Goal: Information Seeking & Learning: Check status

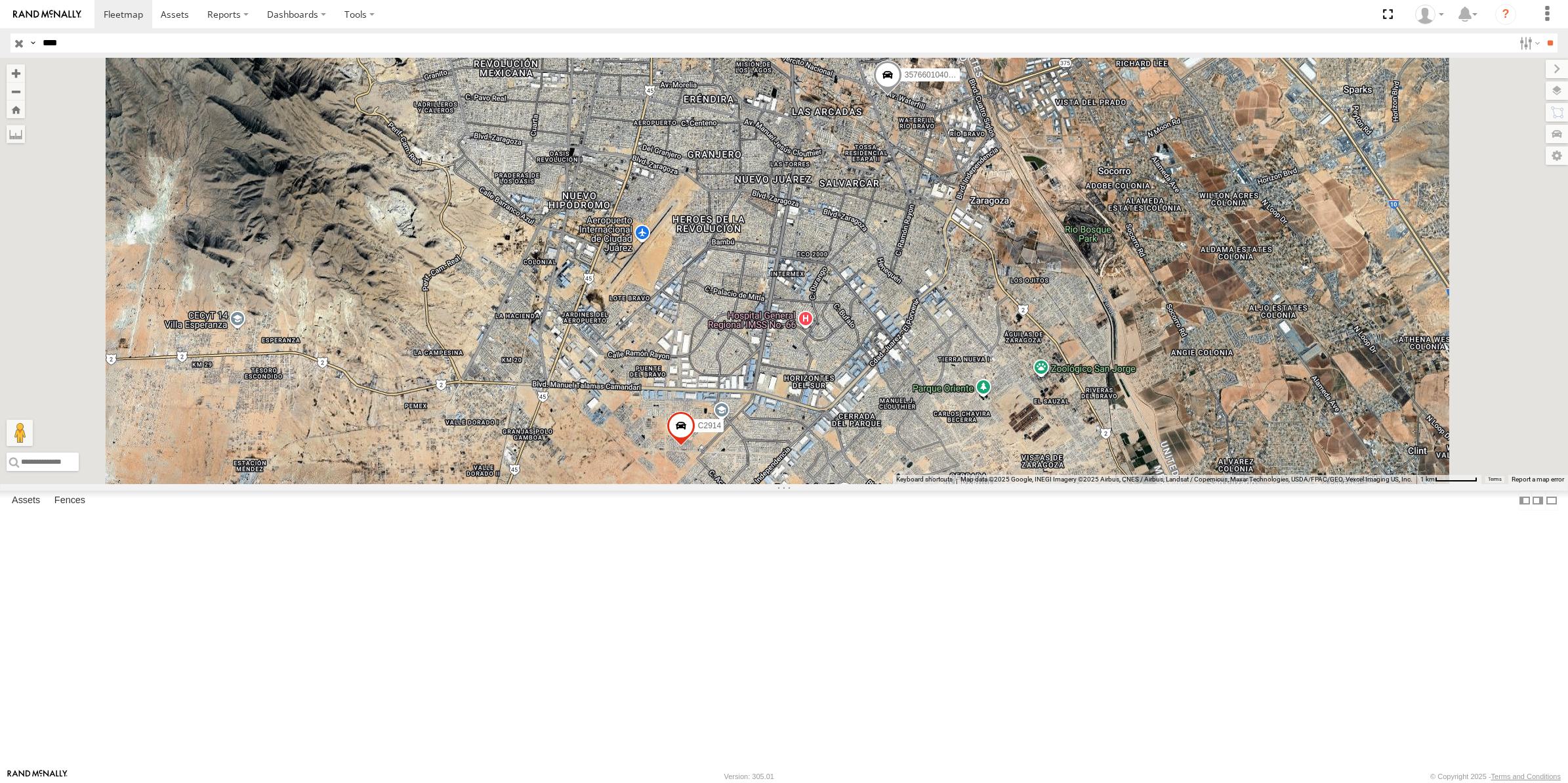
click at [0, 0] on div "C2914 FLEX NORTE" at bounding box center [0, 0] width 0 height 0
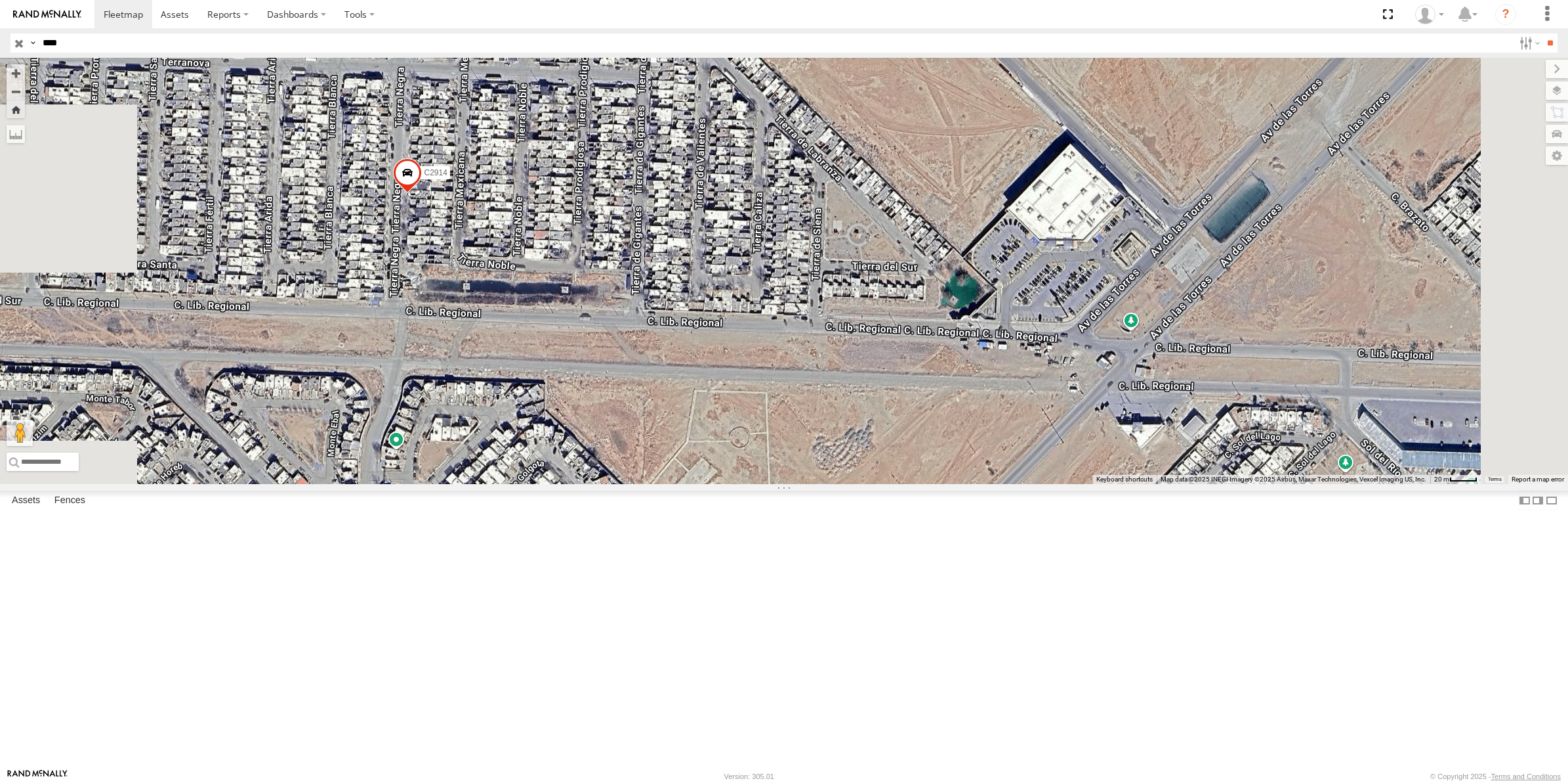
click at [422, 193] on span at bounding box center [407, 176] width 29 height 36
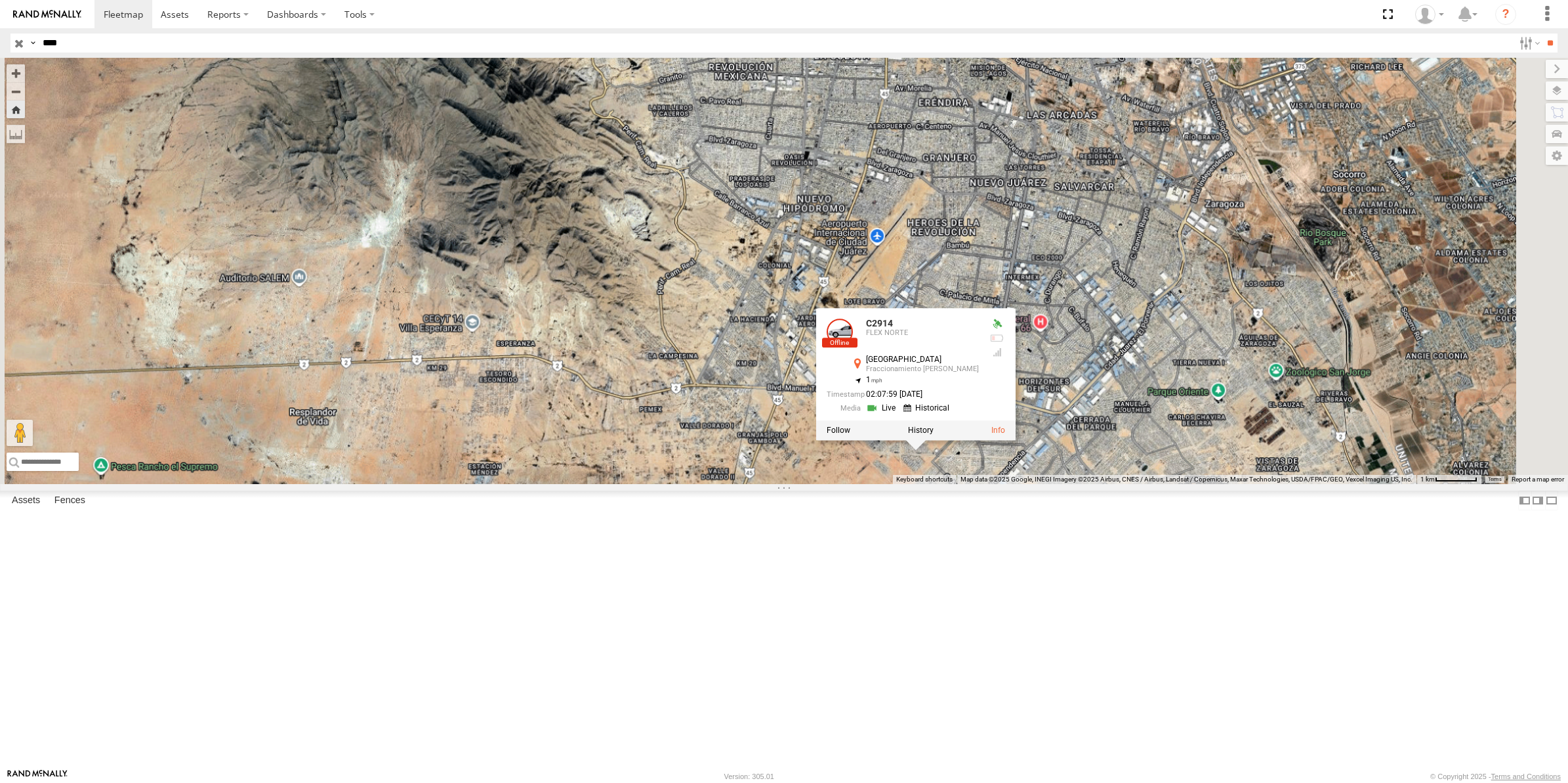
click at [1275, 437] on div "C2914 C2914 FLEX NORTE [STREET_ADDRESS][PERSON_NAME] , -106.41686 1 02:07:59 [D…" at bounding box center [784, 271] width 1568 height 426
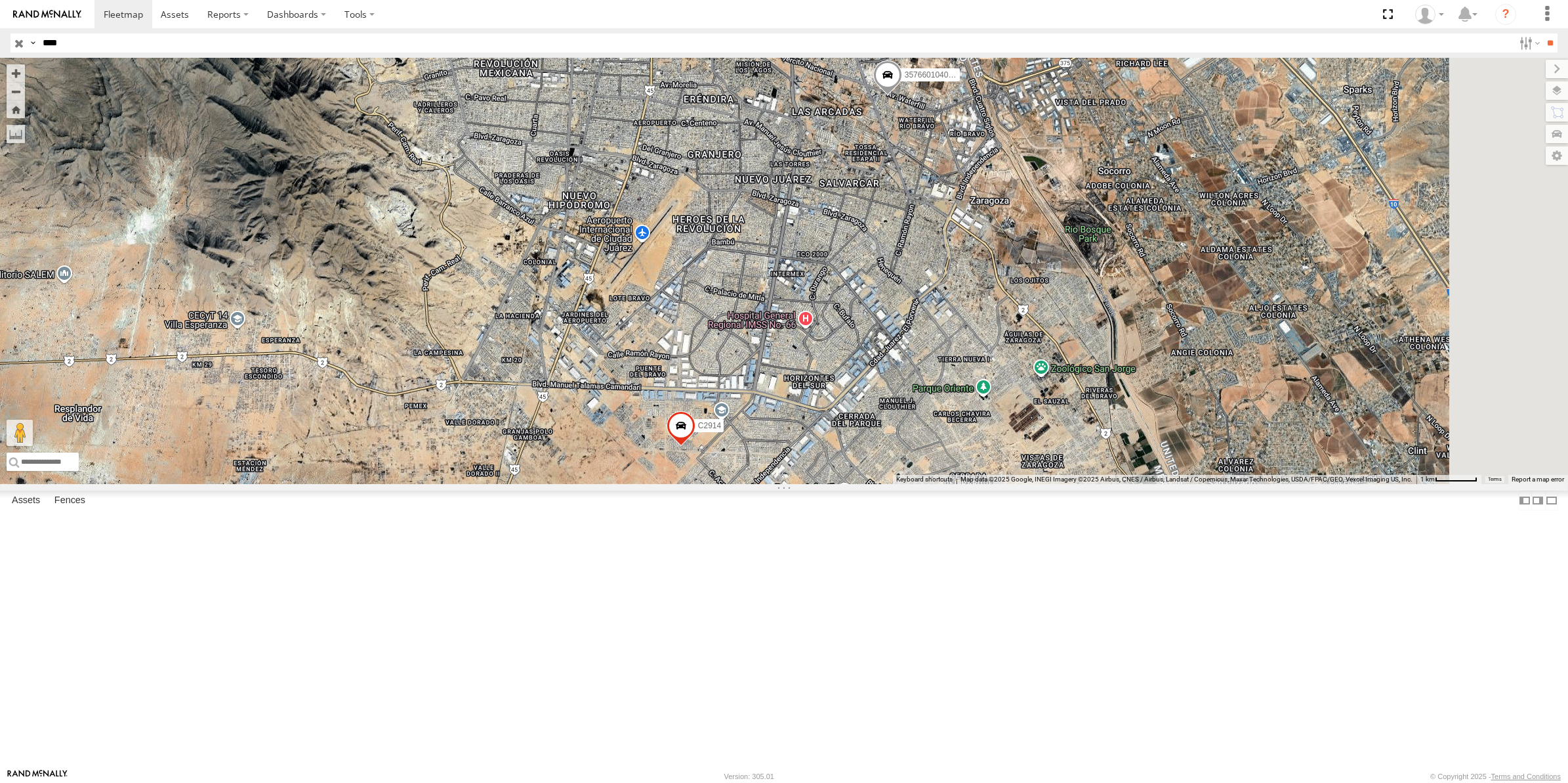
click at [65, 36] on input "****" at bounding box center [775, 43] width 1476 height 19
click at [0, 0] on div "C2914" at bounding box center [0, 0] width 0 height 0
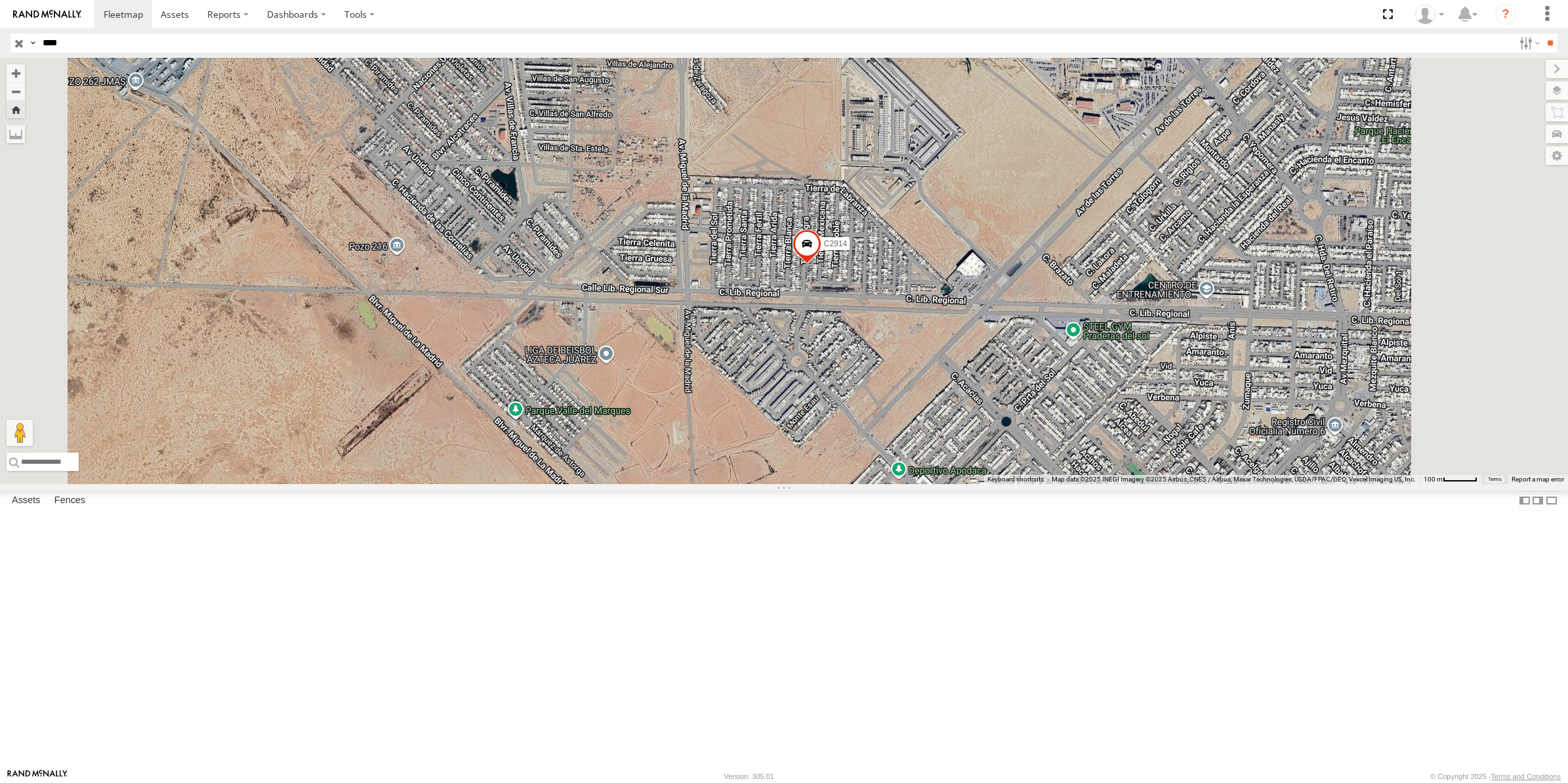
click at [82, 43] on input "****" at bounding box center [775, 43] width 1476 height 19
click at [1543, 34] on input "**" at bounding box center [1550, 43] width 15 height 19
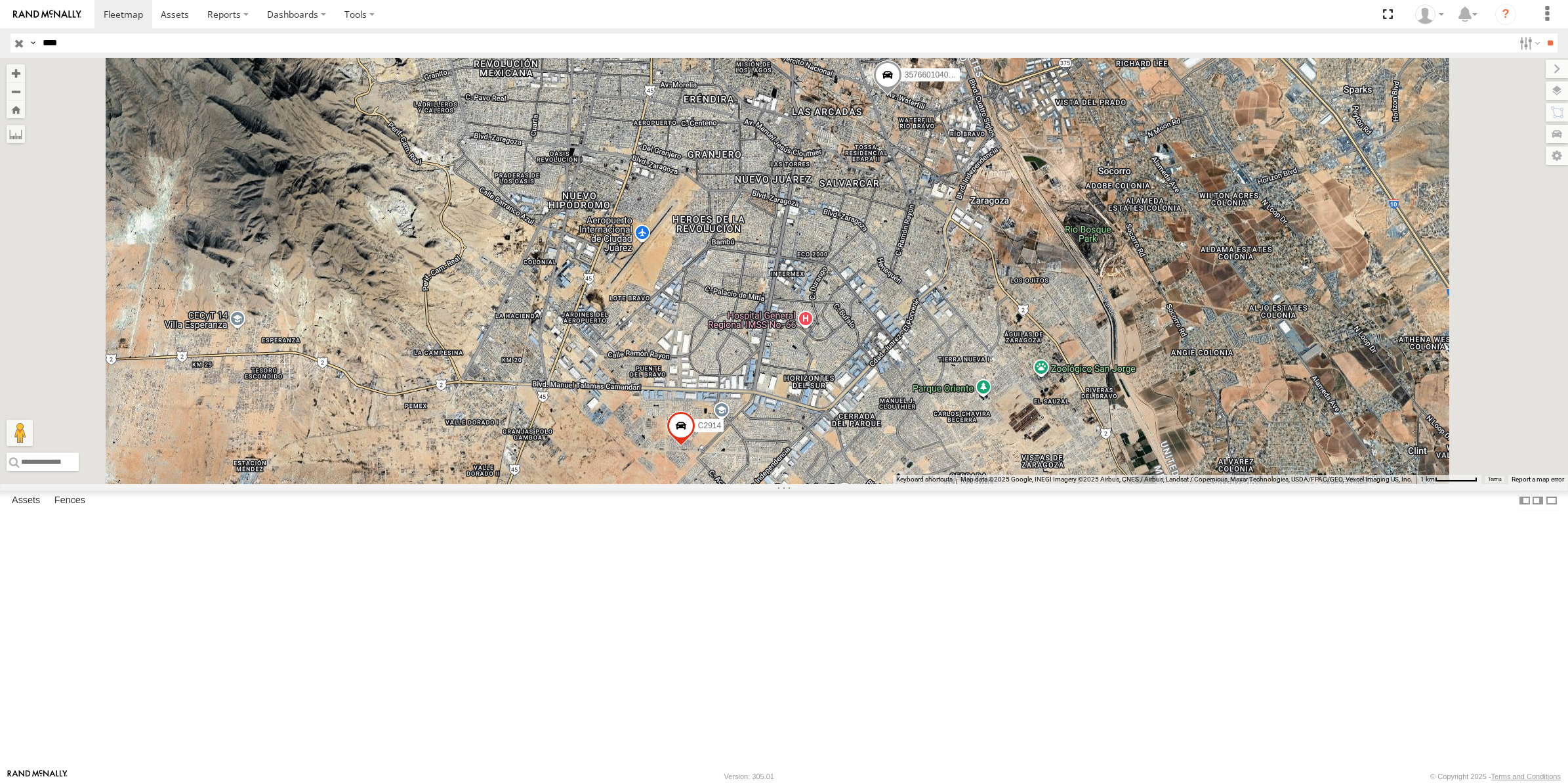
click at [0, 0] on div "FLEX NORTE" at bounding box center [0, 0] width 0 height 0
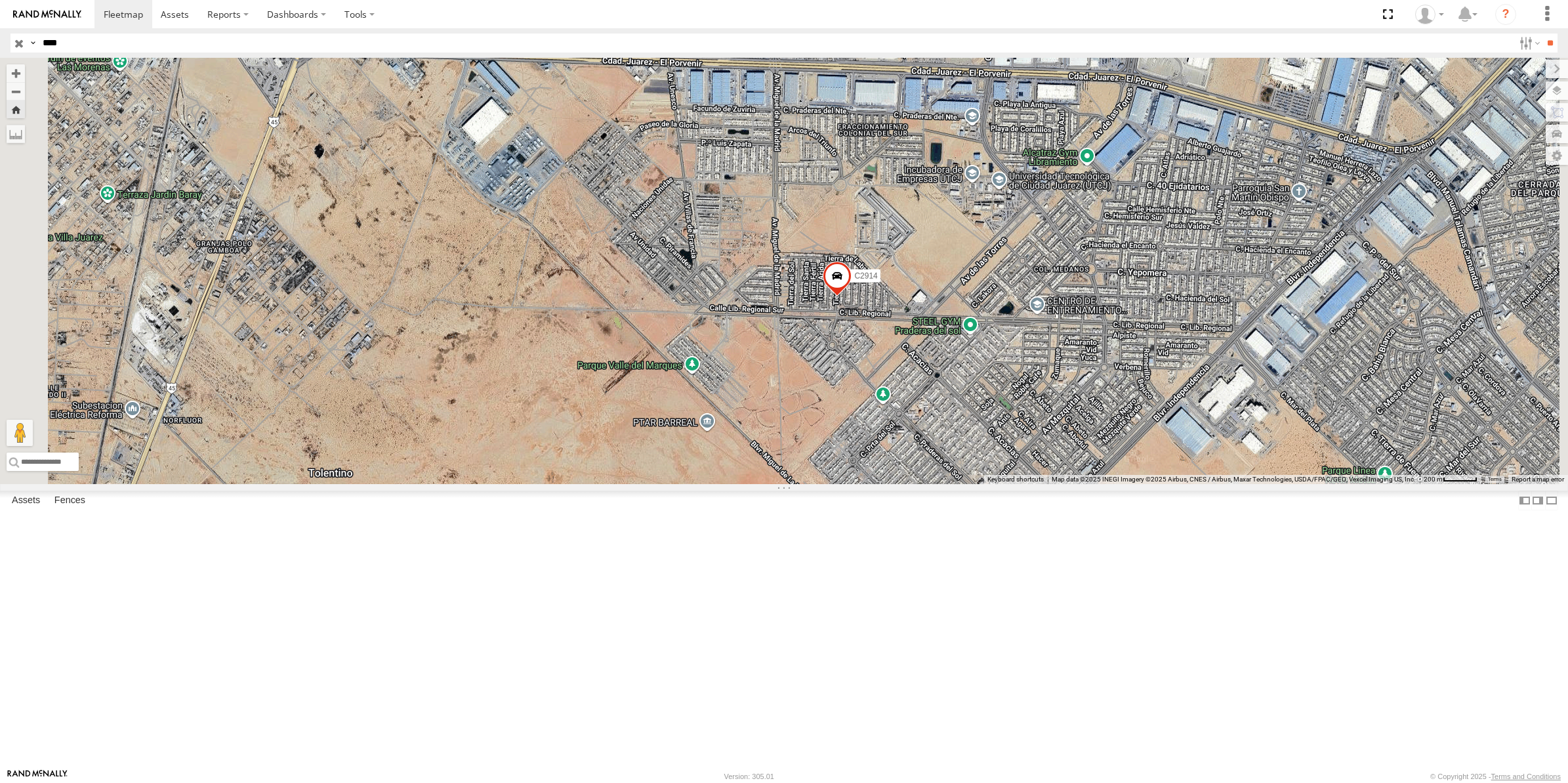
click at [852, 297] on span at bounding box center [837, 279] width 29 height 36
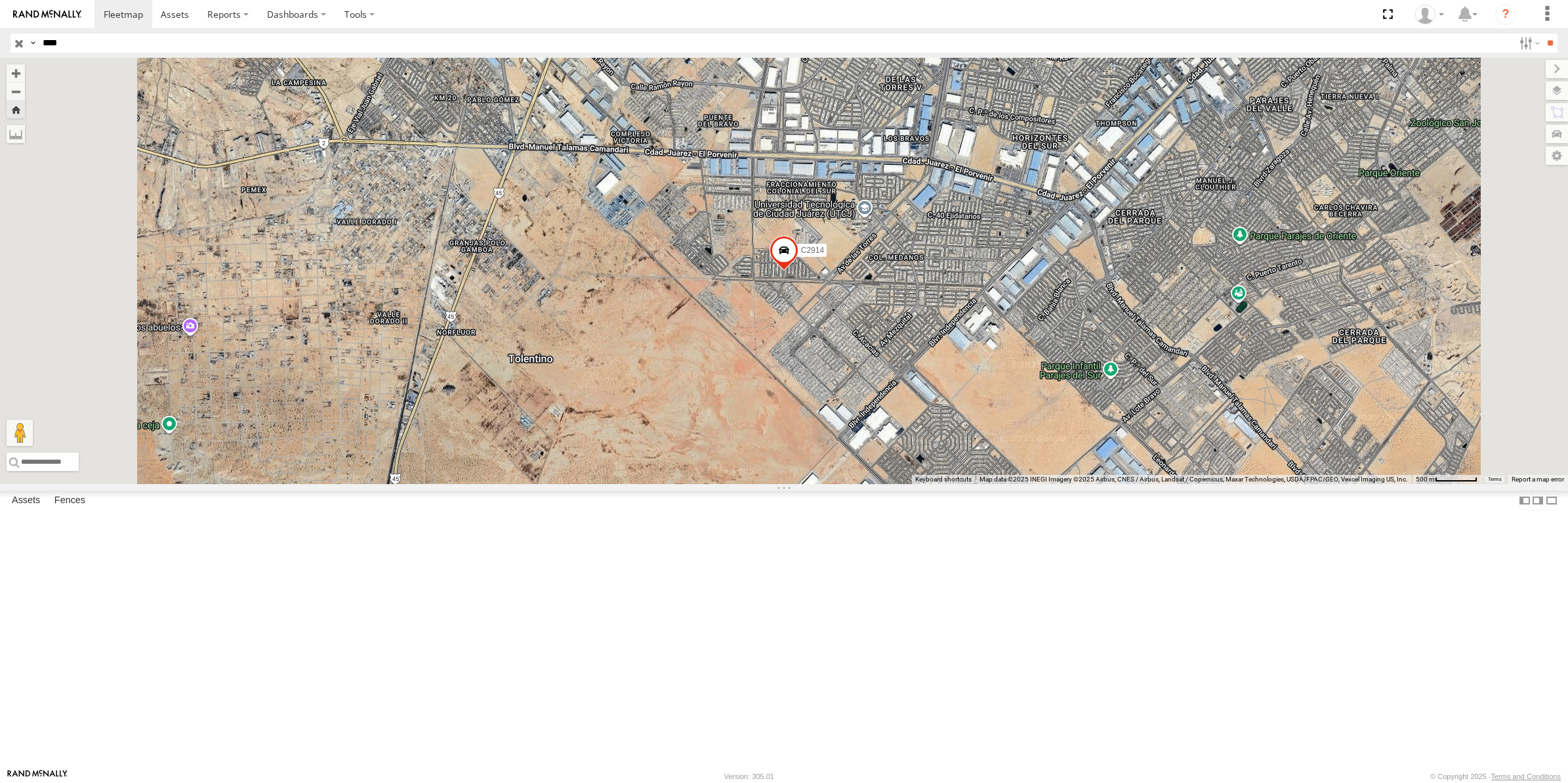
click at [798, 270] on span at bounding box center [784, 253] width 29 height 36
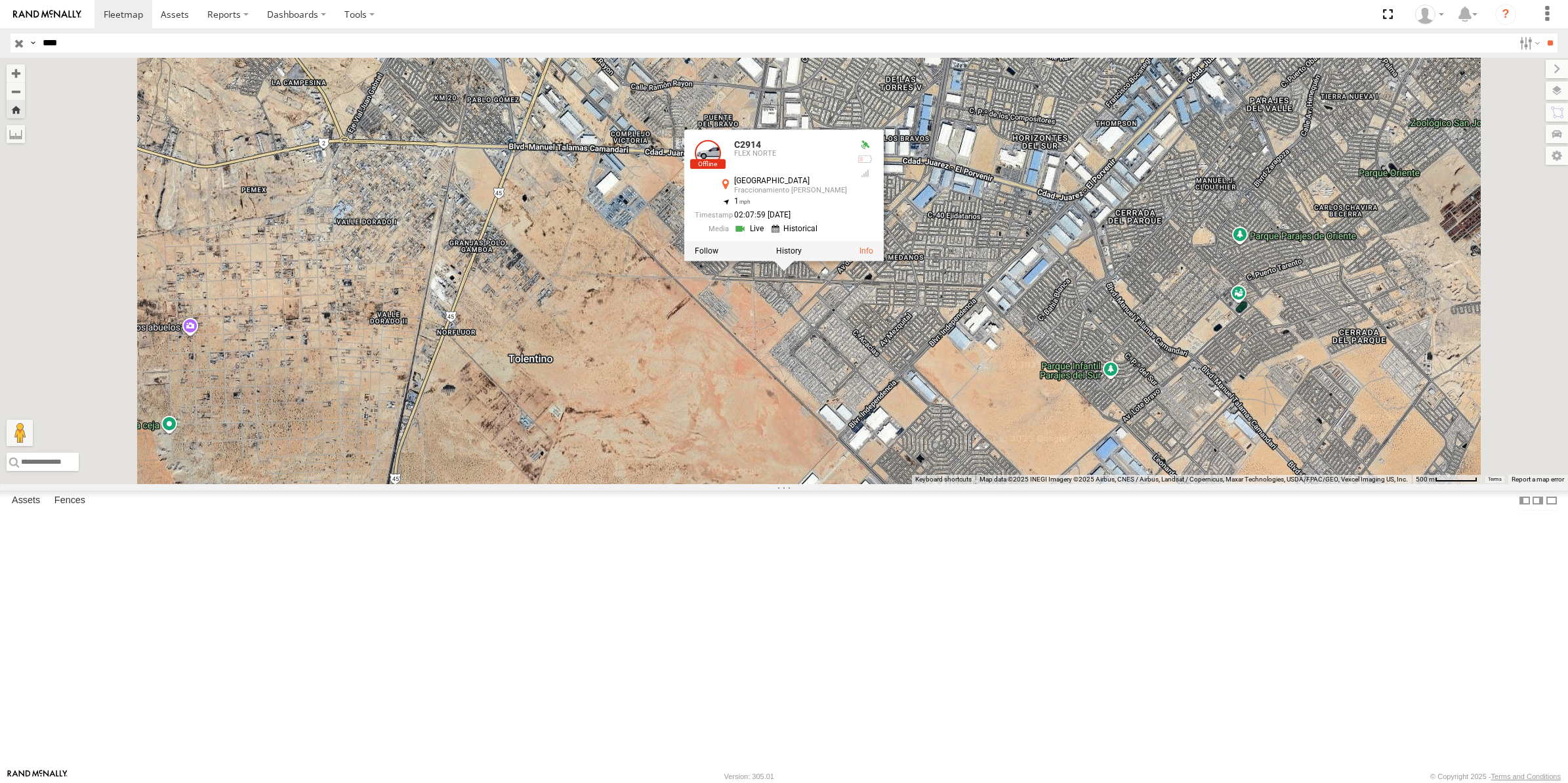
click at [899, 461] on div "C2914 C2914 FLEX NORTE [STREET_ADDRESS][PERSON_NAME] , -106.41686 1 02:07:59 [D…" at bounding box center [784, 271] width 1568 height 426
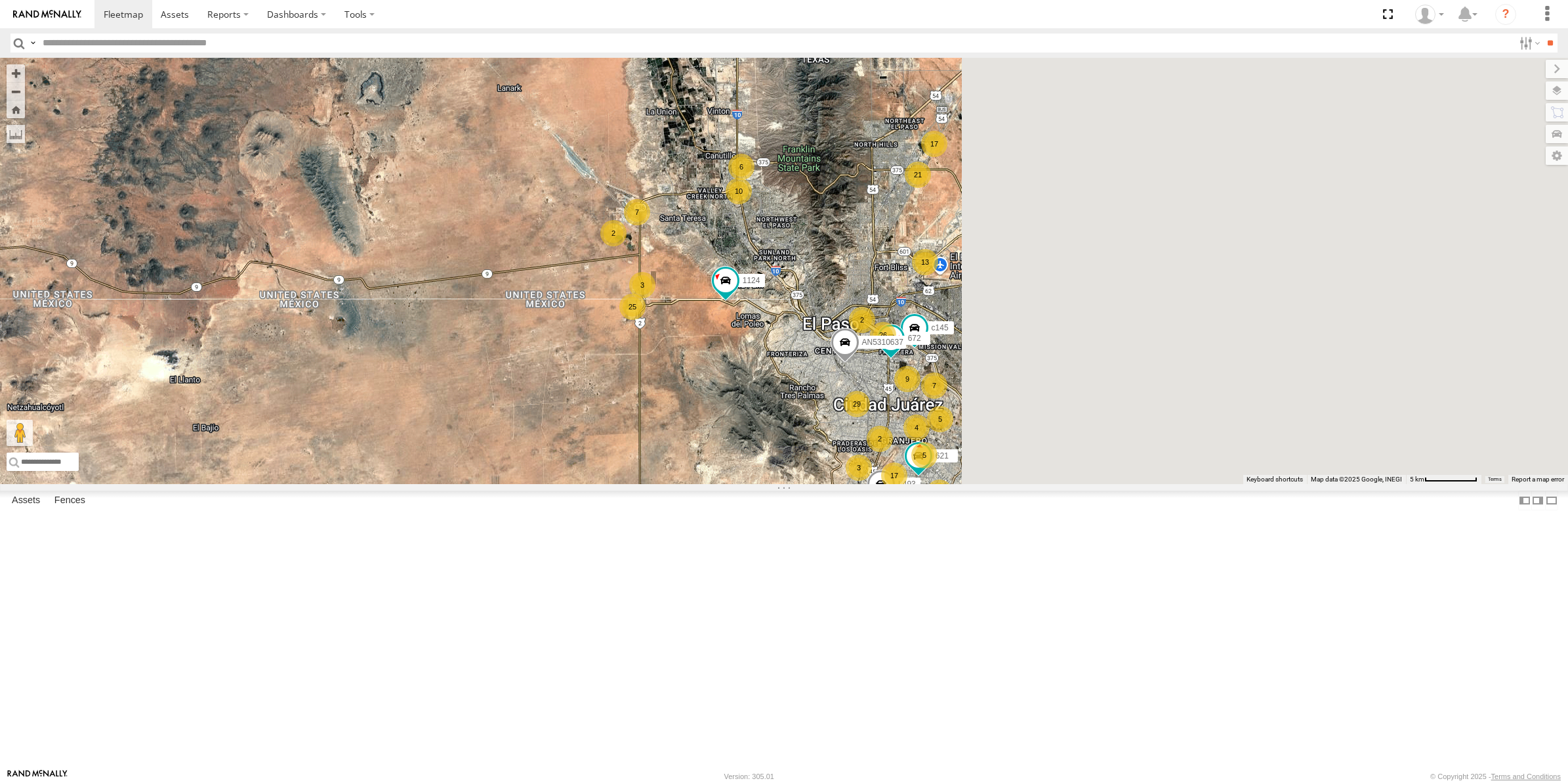
drag, startPoint x: 1134, startPoint y: 320, endPoint x: 653, endPoint y: 223, distance: 490.7
click at [653, 223] on div "AN535203 AN535260 ZJ535914 AN536539 AN531856 AN533937 AN538709 AN536604 0159100…" at bounding box center [784, 271] width 1568 height 426
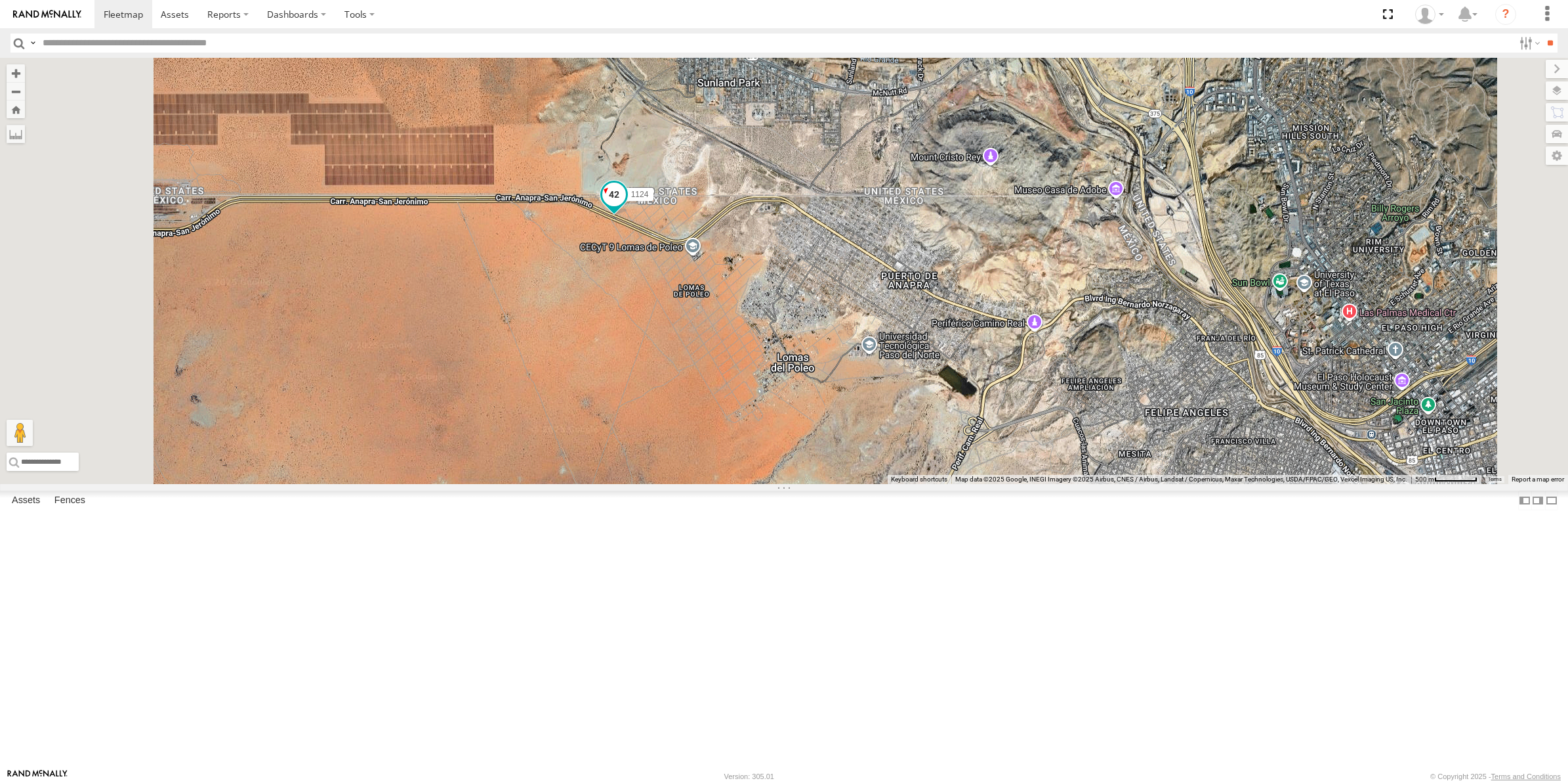
click at [626, 206] on span at bounding box center [614, 193] width 23 height 23
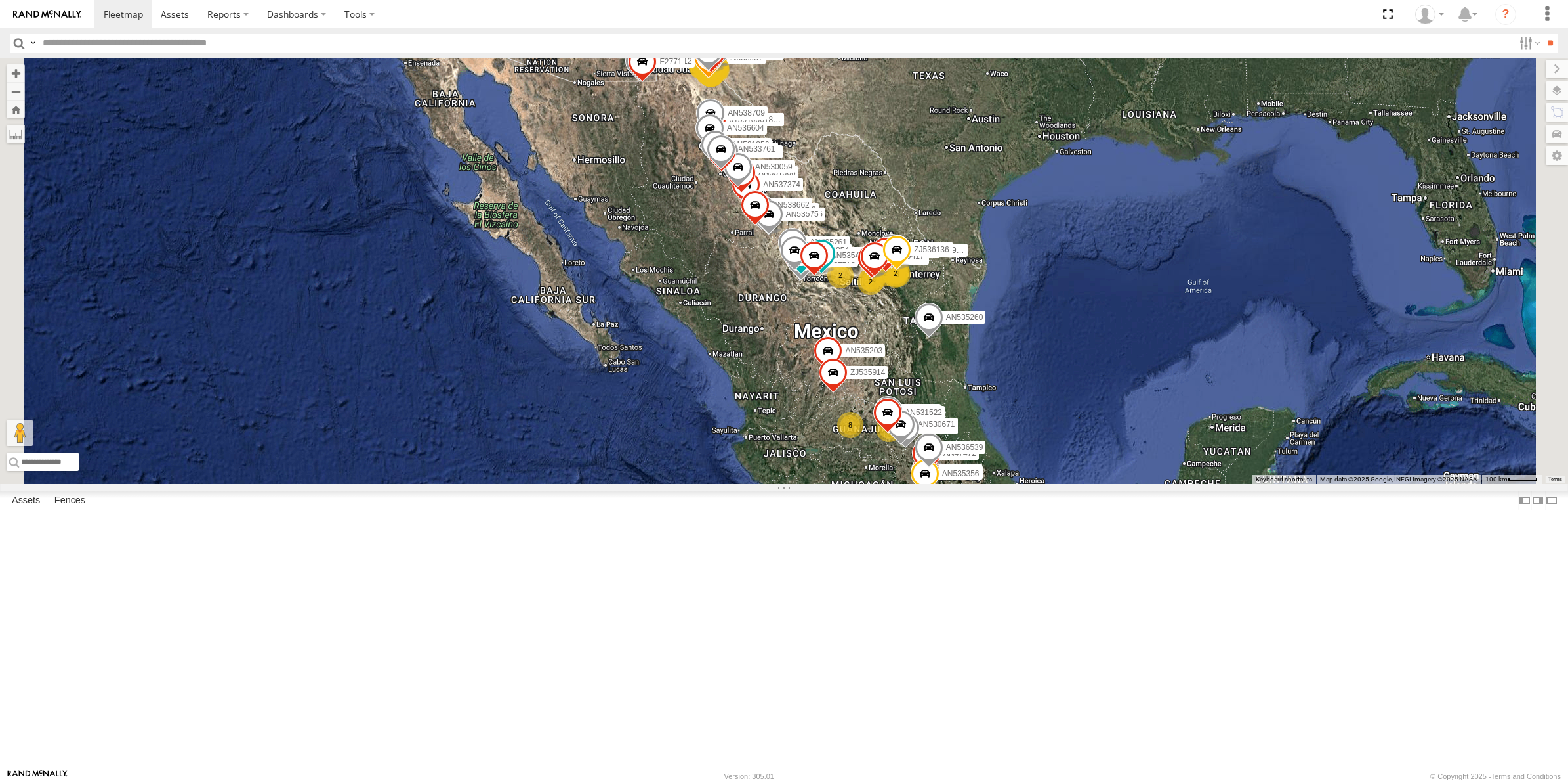
click at [54, 44] on input "text" at bounding box center [775, 43] width 1476 height 19
type input "*****"
click at [1543, 34] on input "**" at bounding box center [1550, 43] width 15 height 19
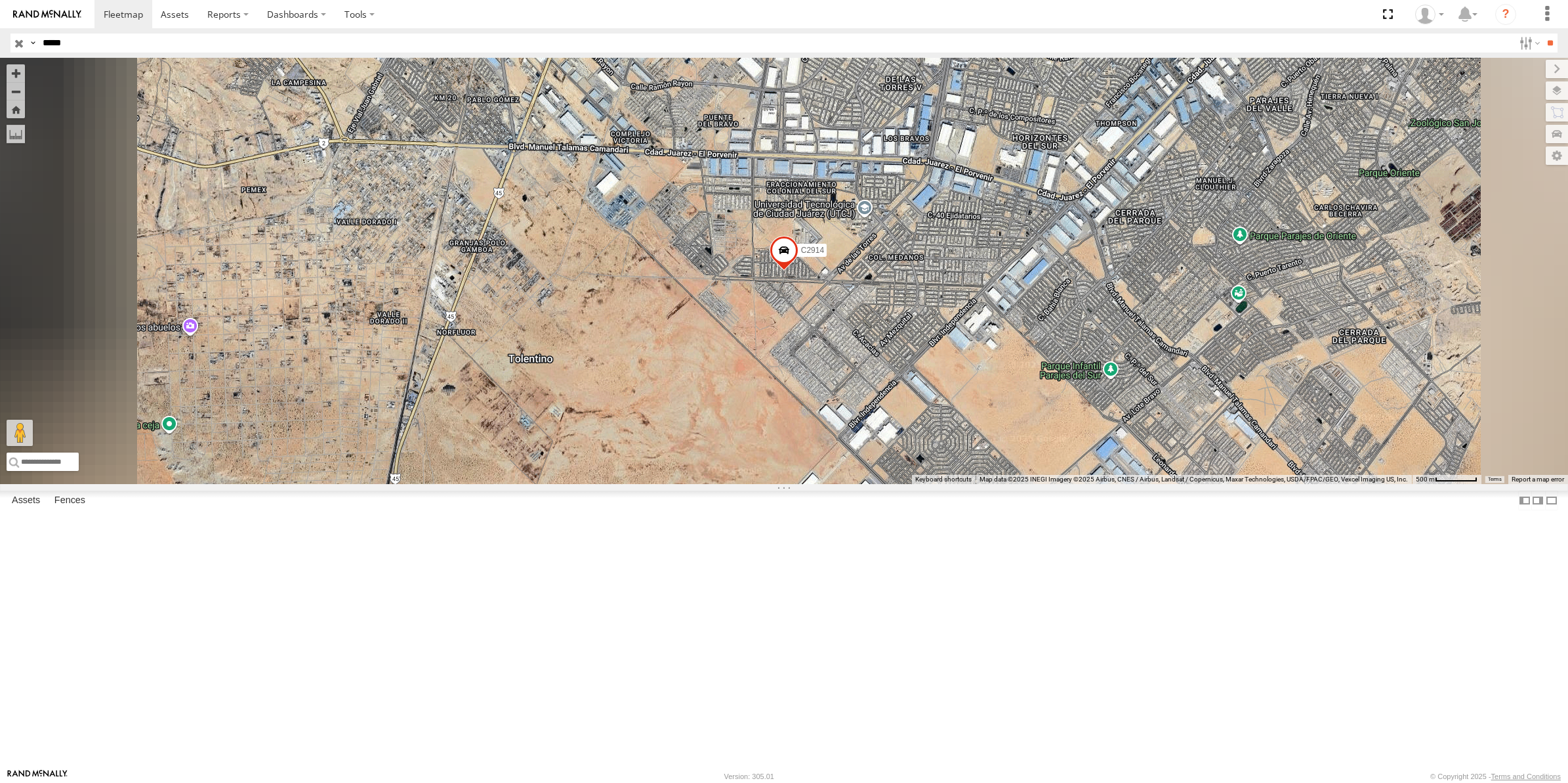
click at [0, 0] on div "FLEX NORTE" at bounding box center [0, 0] width 0 height 0
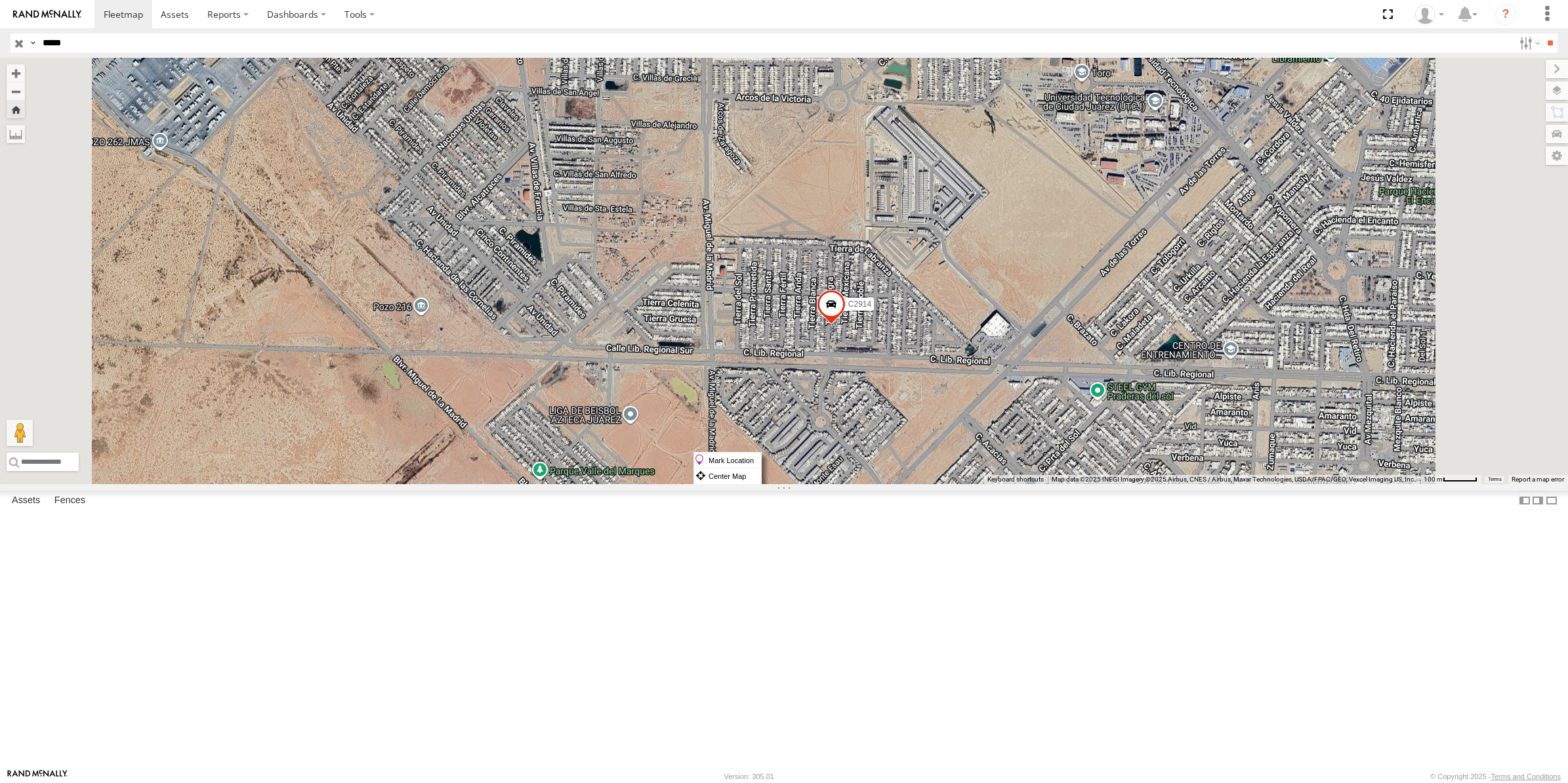
drag, startPoint x: 1022, startPoint y: 451, endPoint x: 1014, endPoint y: 443, distance: 11.3
click at [871, 308] on span "C2914" at bounding box center [860, 304] width 23 height 9
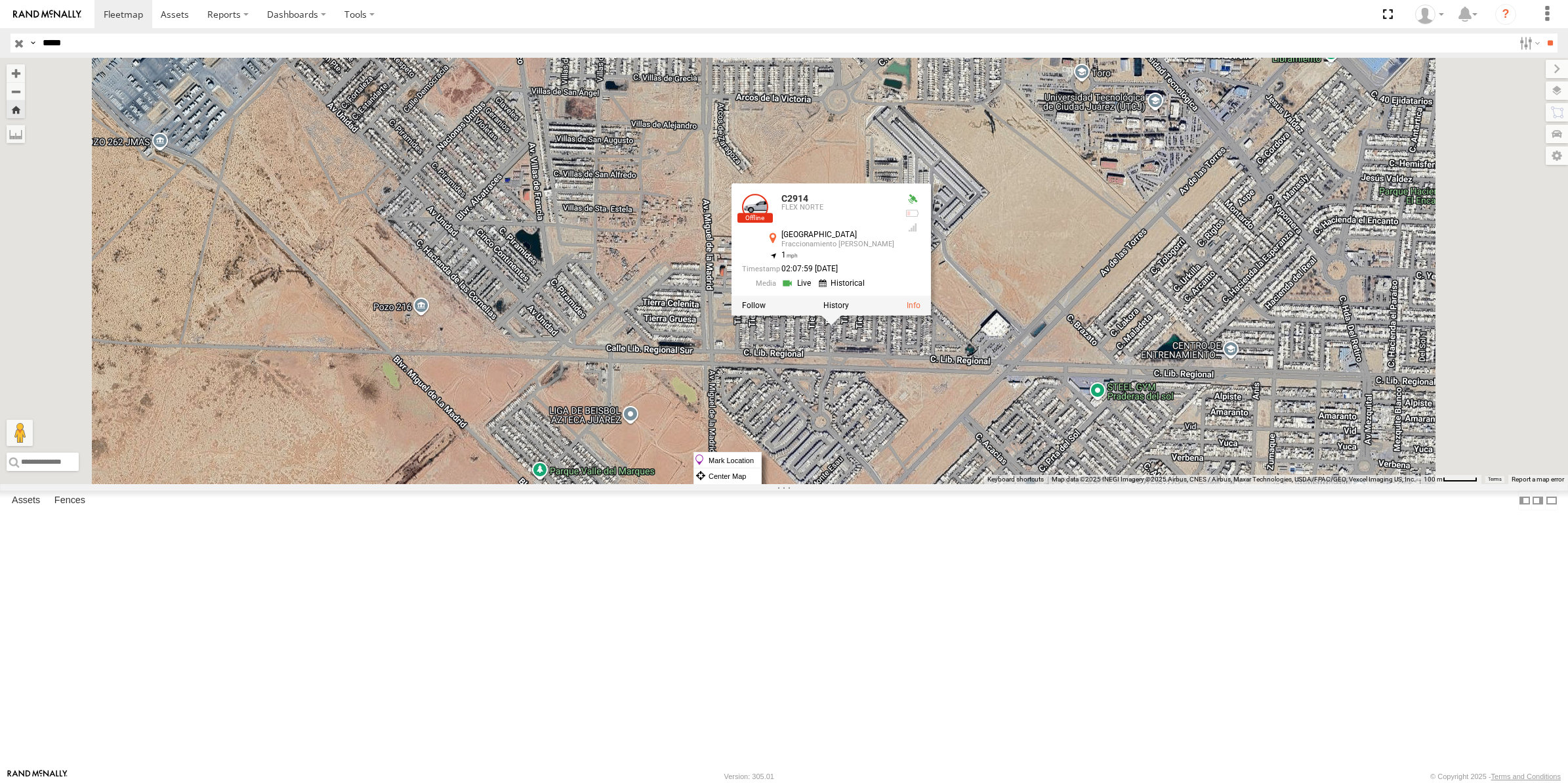
click at [1165, 477] on div "C2914 C2914 FLEX NORTE [STREET_ADDRESS][PERSON_NAME] , -106.41686 1 02:07:59 [D…" at bounding box center [784, 271] width 1568 height 426
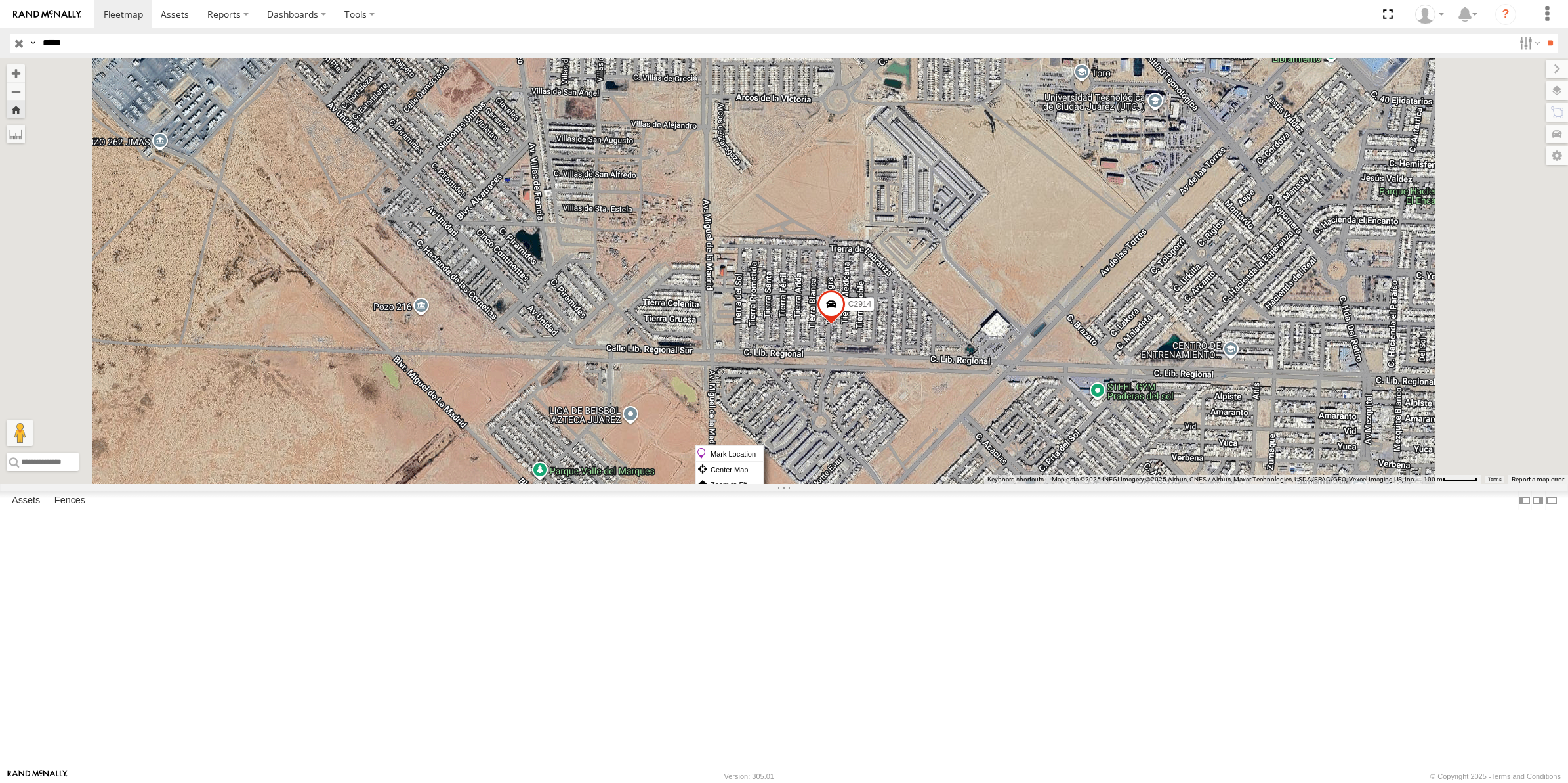
click at [871, 308] on span "C2914" at bounding box center [860, 304] width 23 height 9
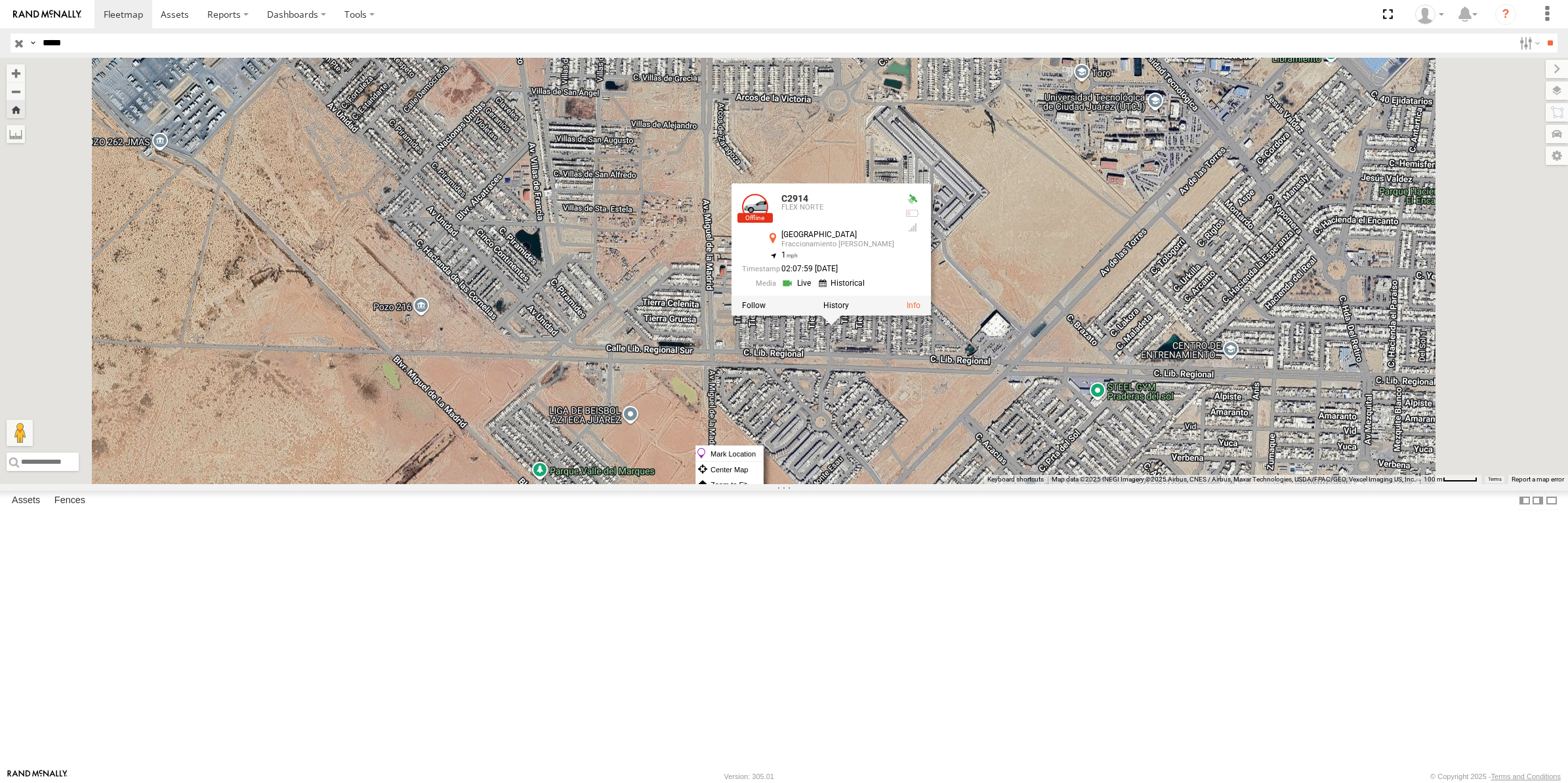
click at [895, 273] on div "02:07:59 [DATE]" at bounding box center [818, 268] width 152 height 8
click at [895, 260] on div "1" at bounding box center [830, 254] width 129 height 8
click at [931, 295] on div "C2914 FLEX NORTE Calle Tierra Negra Fraccionamiento Terranova 31.59312 , -106.4…" at bounding box center [831, 239] width 200 height 112
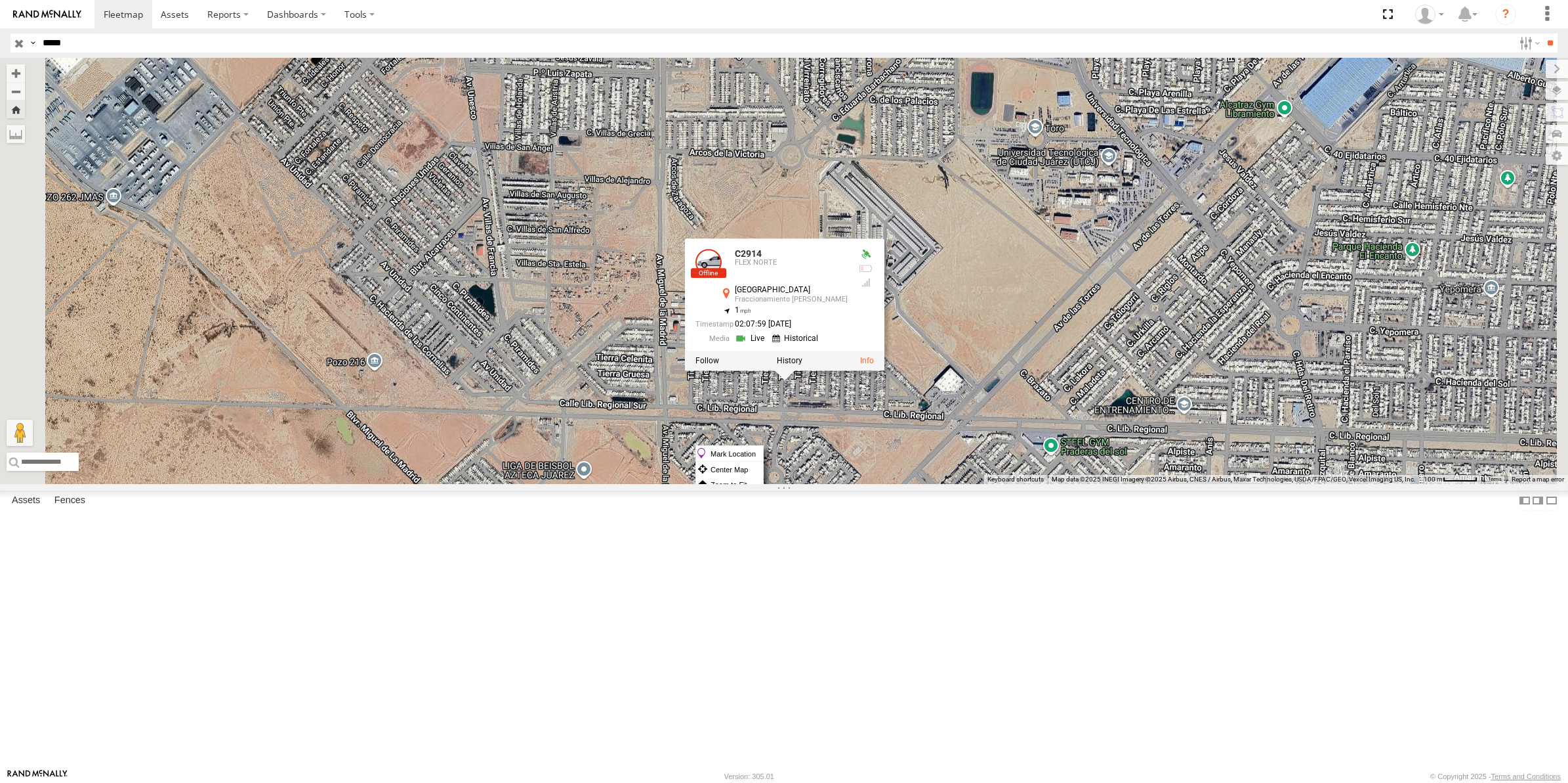
click at [1120, 450] on div "C2914 C2914 FLEX NORTE [STREET_ADDRESS][PERSON_NAME] , -106.41686 1 02:07:59 [D…" at bounding box center [784, 271] width 1568 height 426
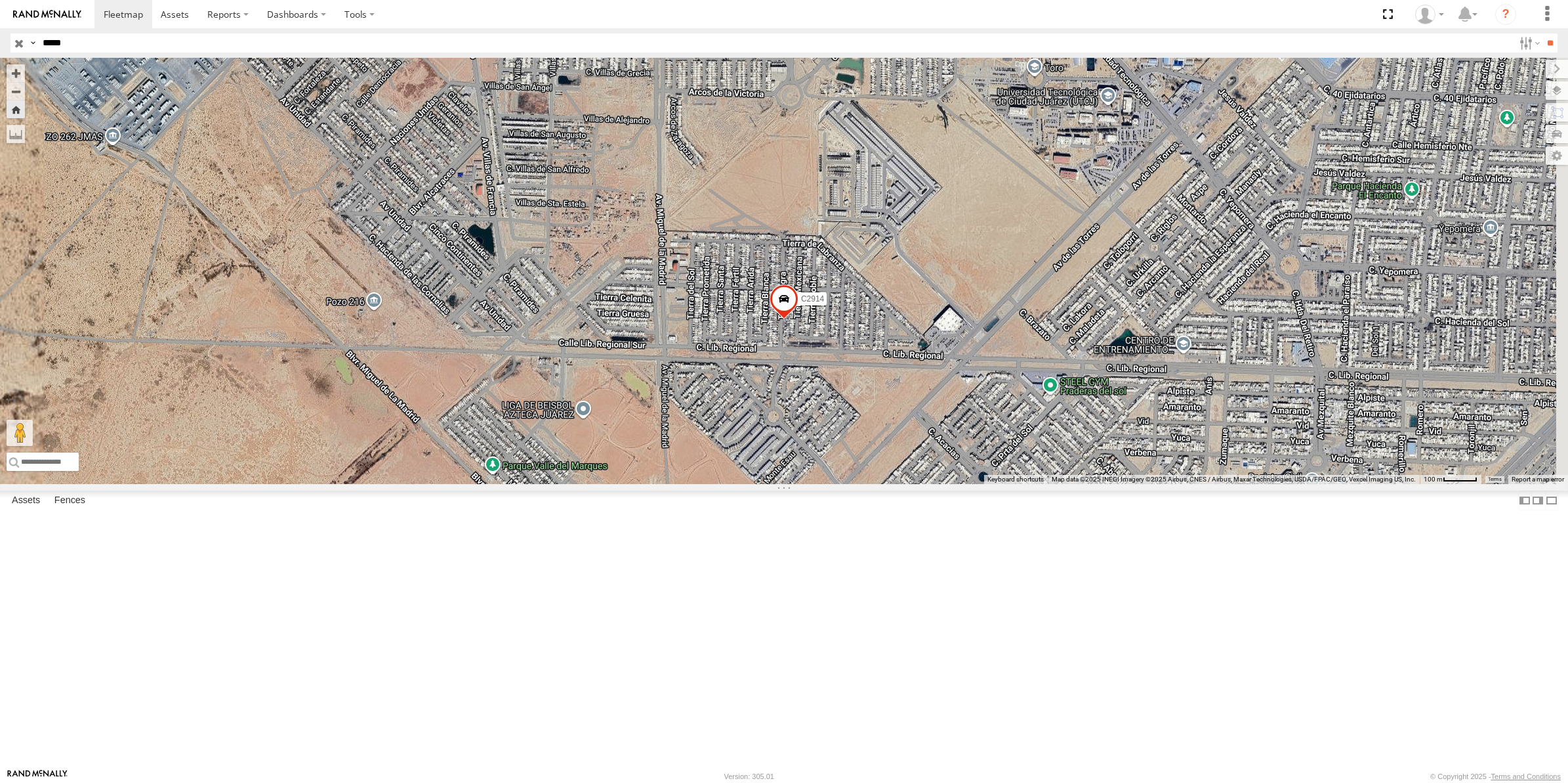
click at [798, 320] on span at bounding box center [784, 302] width 29 height 36
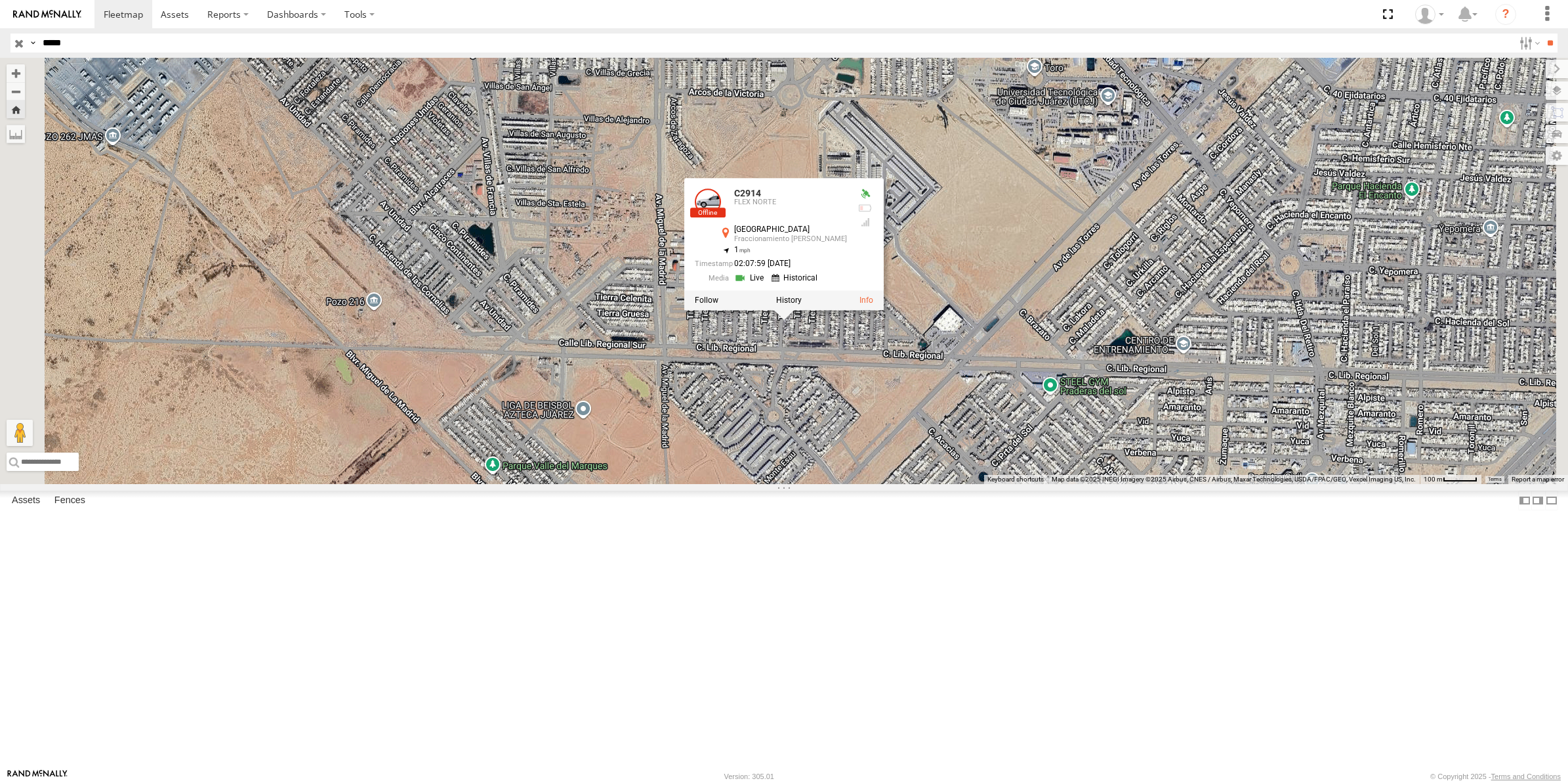
click at [847, 268] on div "02:07:59 [DATE]" at bounding box center [770, 263] width 152 height 8
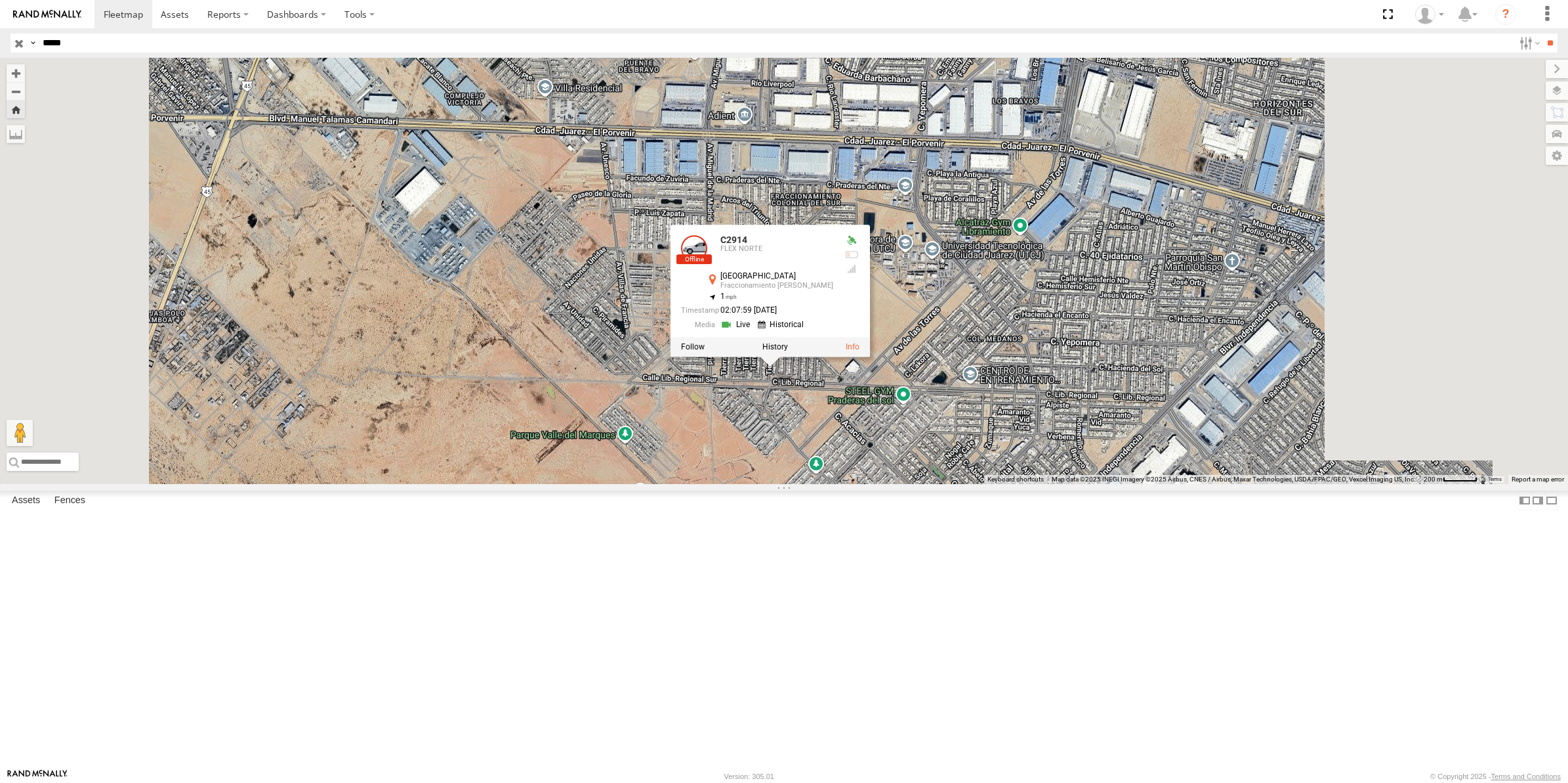
click at [784, 484] on div "C2914 C2914 FLEX NORTE [STREET_ADDRESS][PERSON_NAME] , -106.41686 1 02:07:59 [D…" at bounding box center [784, 271] width 1568 height 426
